Goal: Information Seeking & Learning: Check status

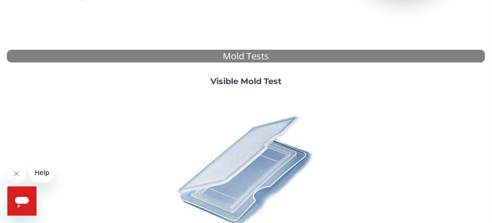
scroll to position [288, 0]
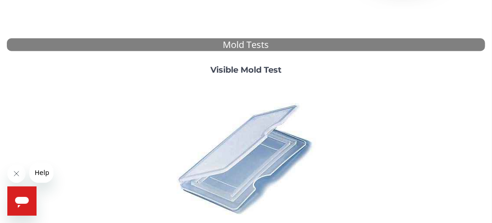
click at [252, 68] on strong "Visible Mold Test" at bounding box center [245, 70] width 71 height 10
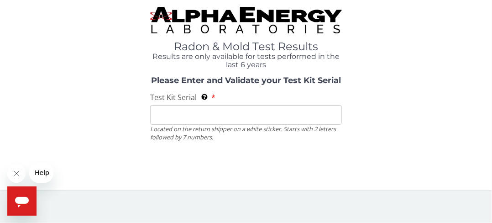
scroll to position [0, 0]
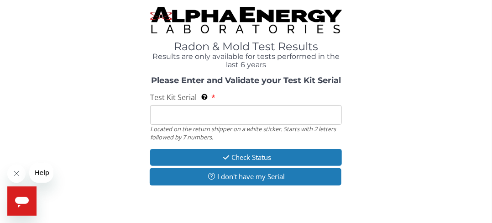
click at [162, 116] on input "Test Kit Serial Located on the return shipper on a white sticker. Starts with 2…" at bounding box center [245, 115] width 191 height 20
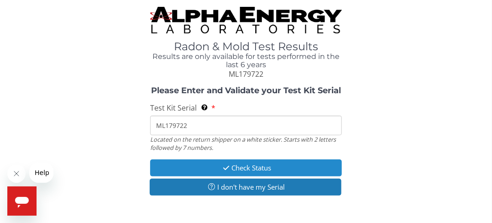
type input "ML179722"
click at [243, 166] on button "Check Status" at bounding box center [245, 167] width 191 height 17
